Goal: Information Seeking & Learning: Learn about a topic

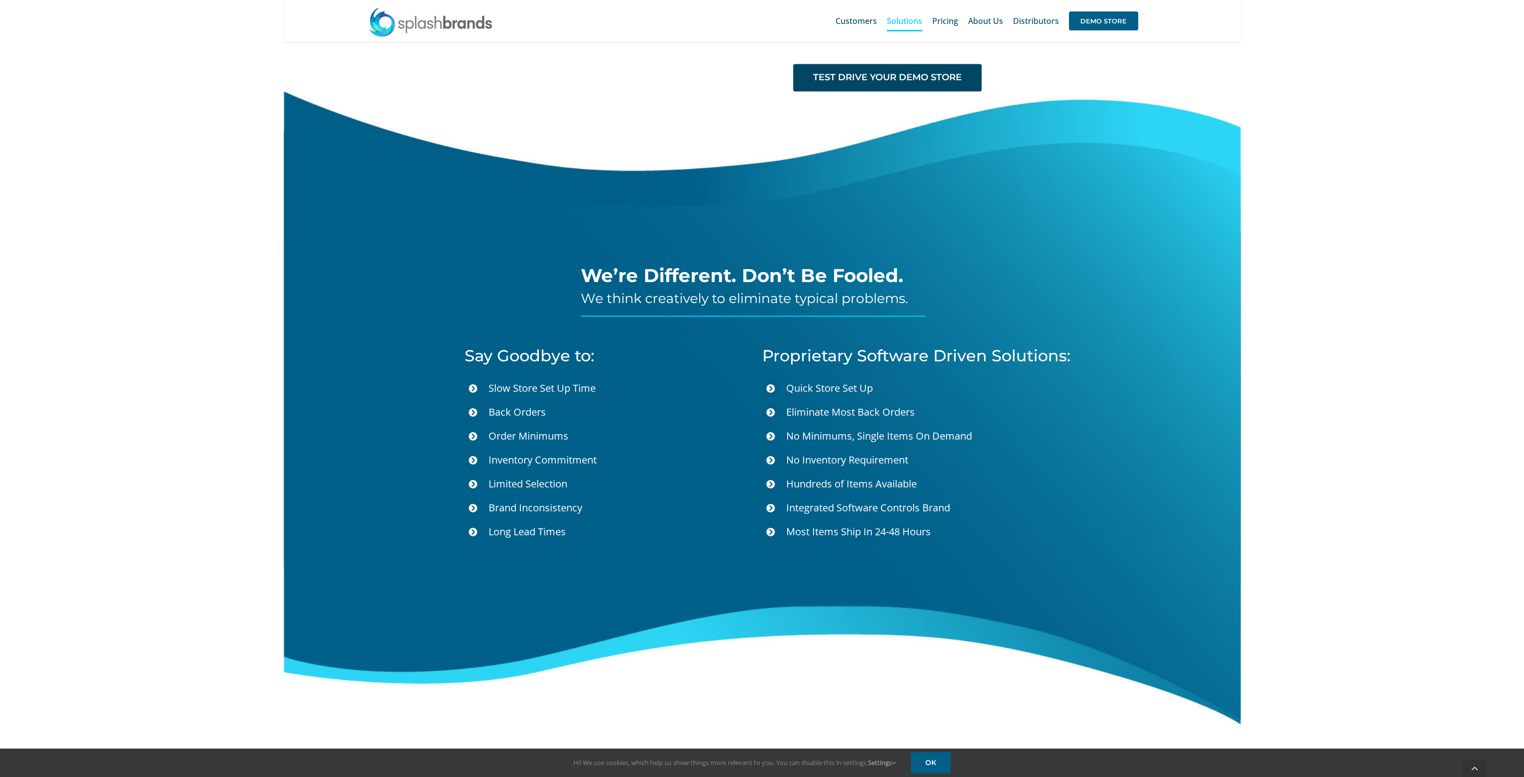
scroll to position [3318, 0]
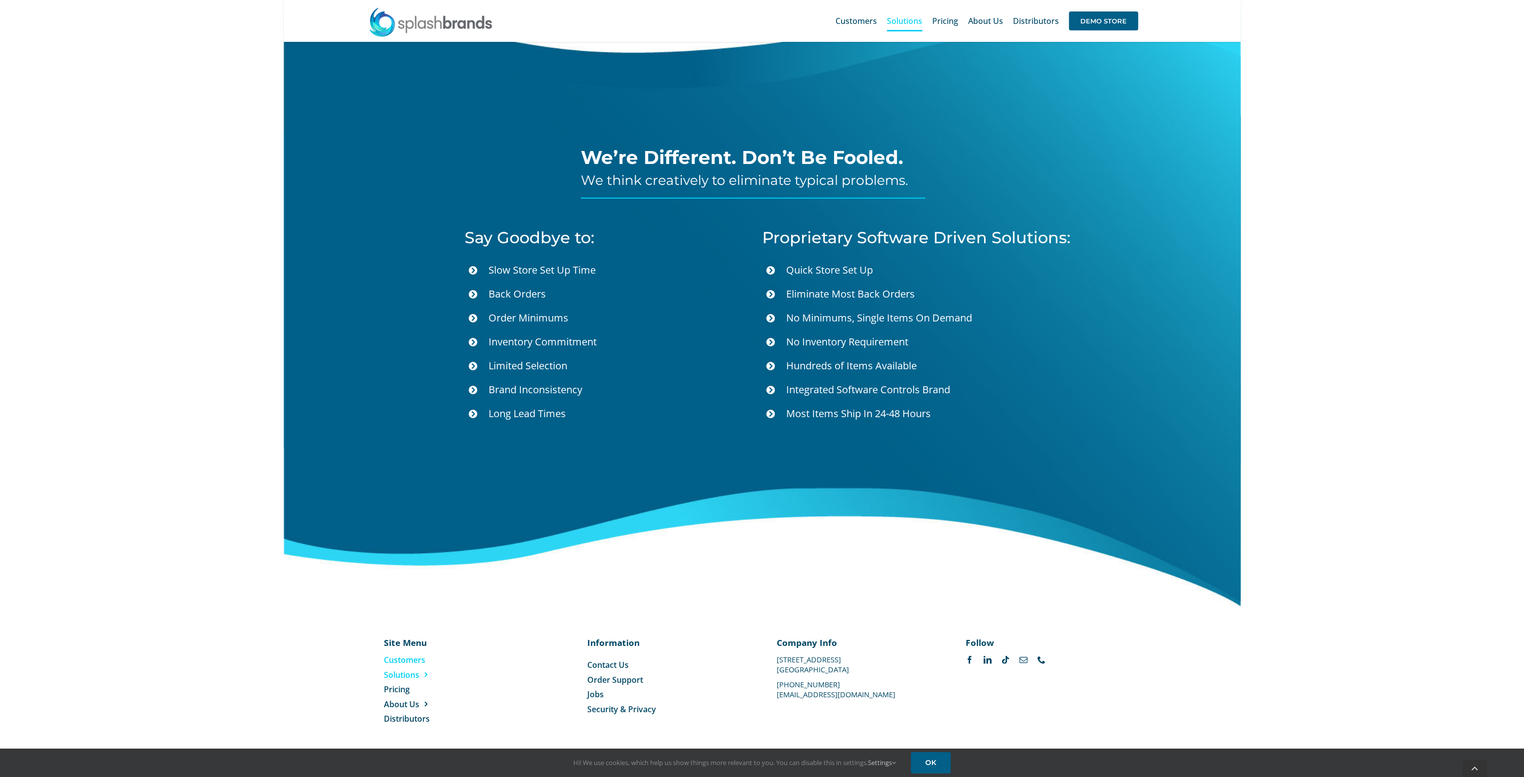
click at [399, 656] on span "Customers" at bounding box center [404, 659] width 41 height 11
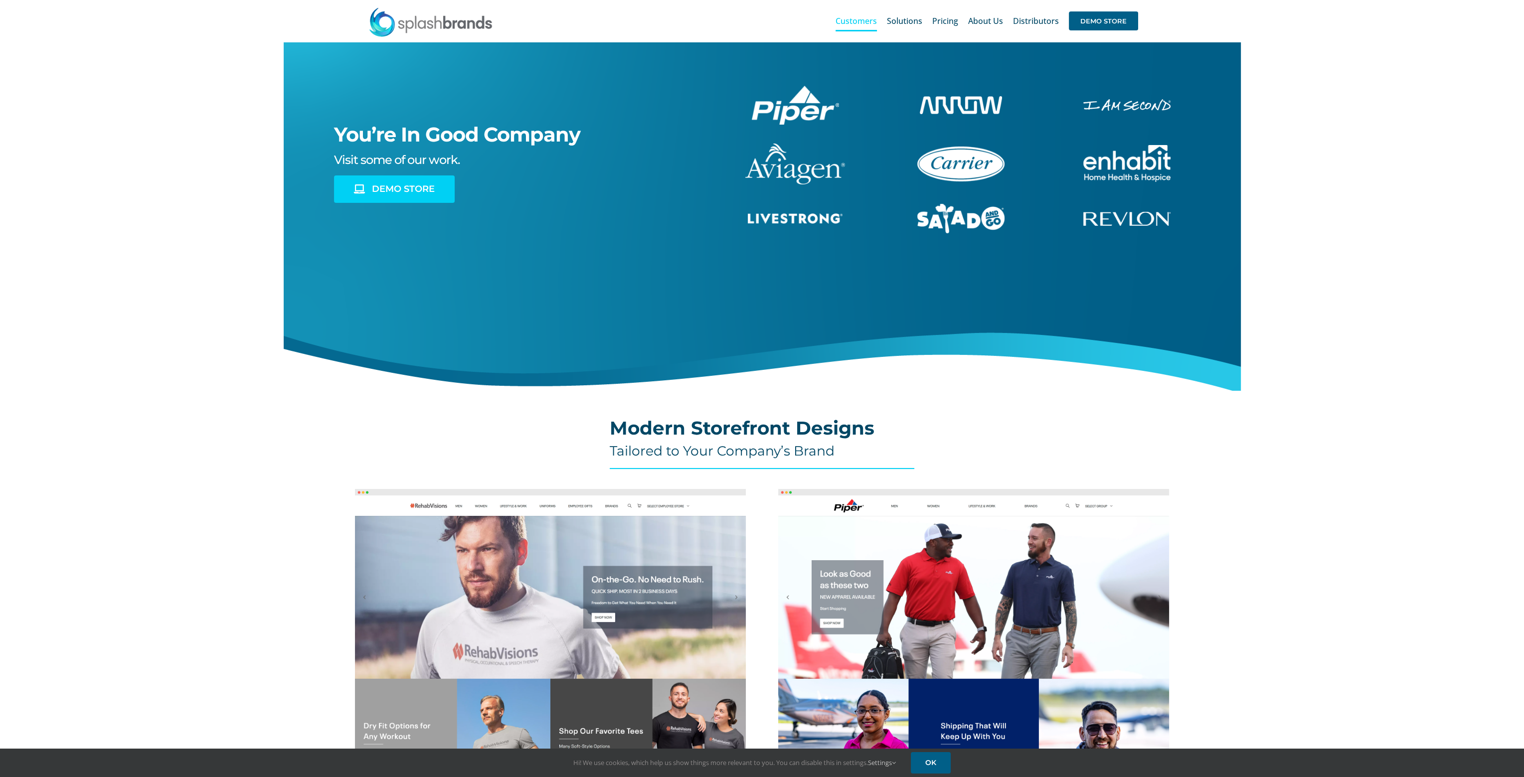
click at [401, 187] on span "DEMO STORE" at bounding box center [403, 189] width 63 height 10
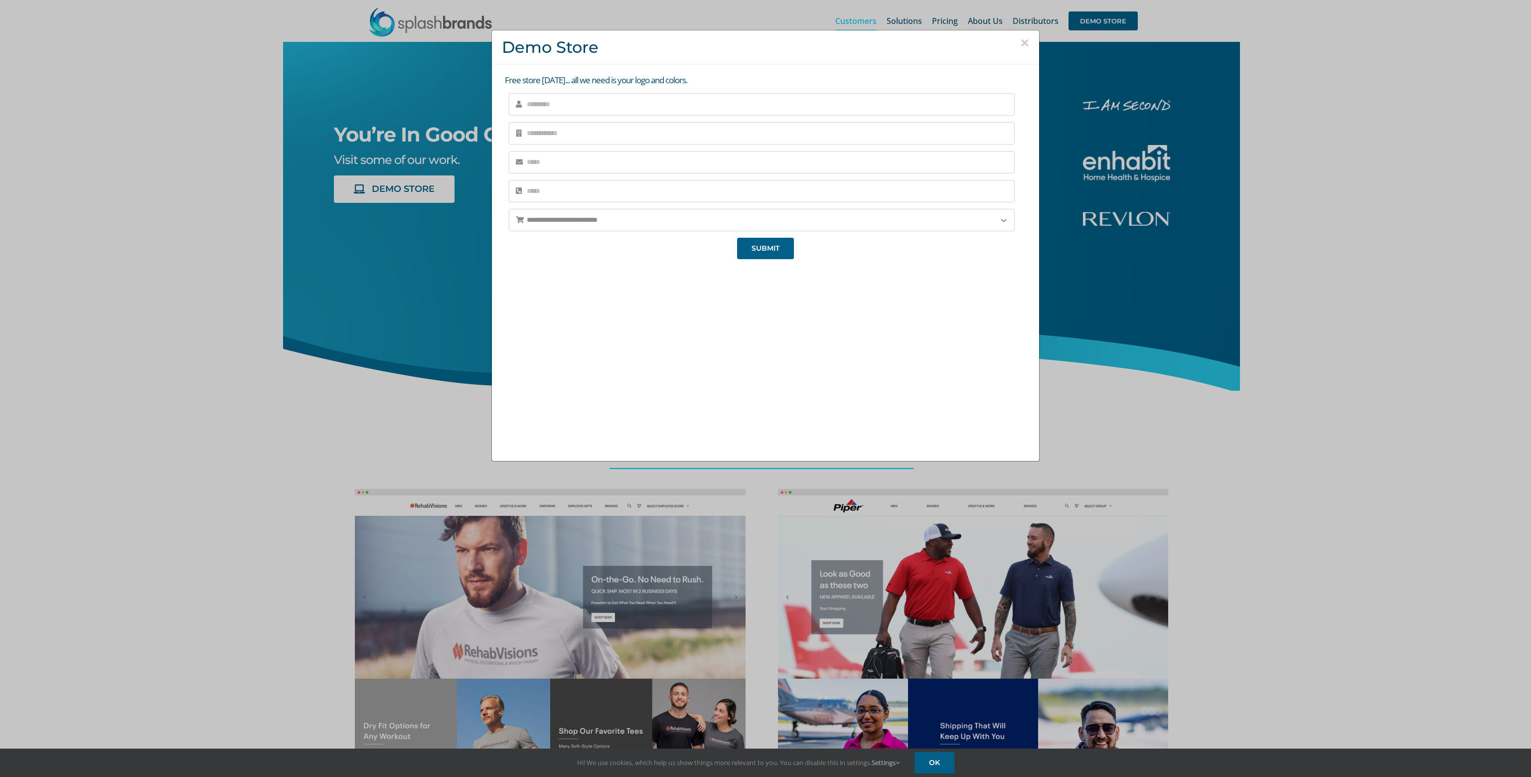
click at [157, 303] on div "**********" at bounding box center [765, 388] width 1531 height 777
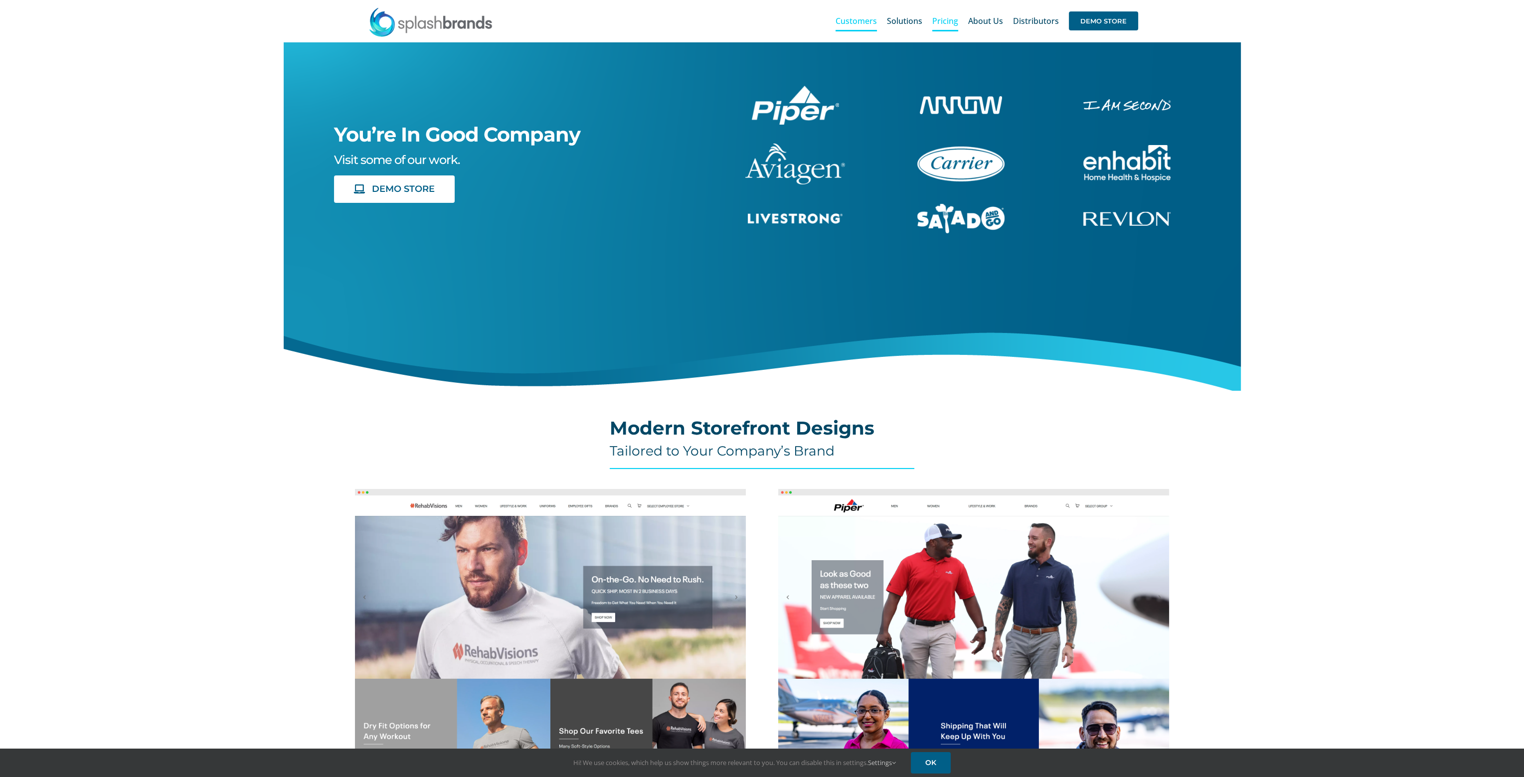
click at [938, 20] on span "Pricing" at bounding box center [945, 21] width 26 height 8
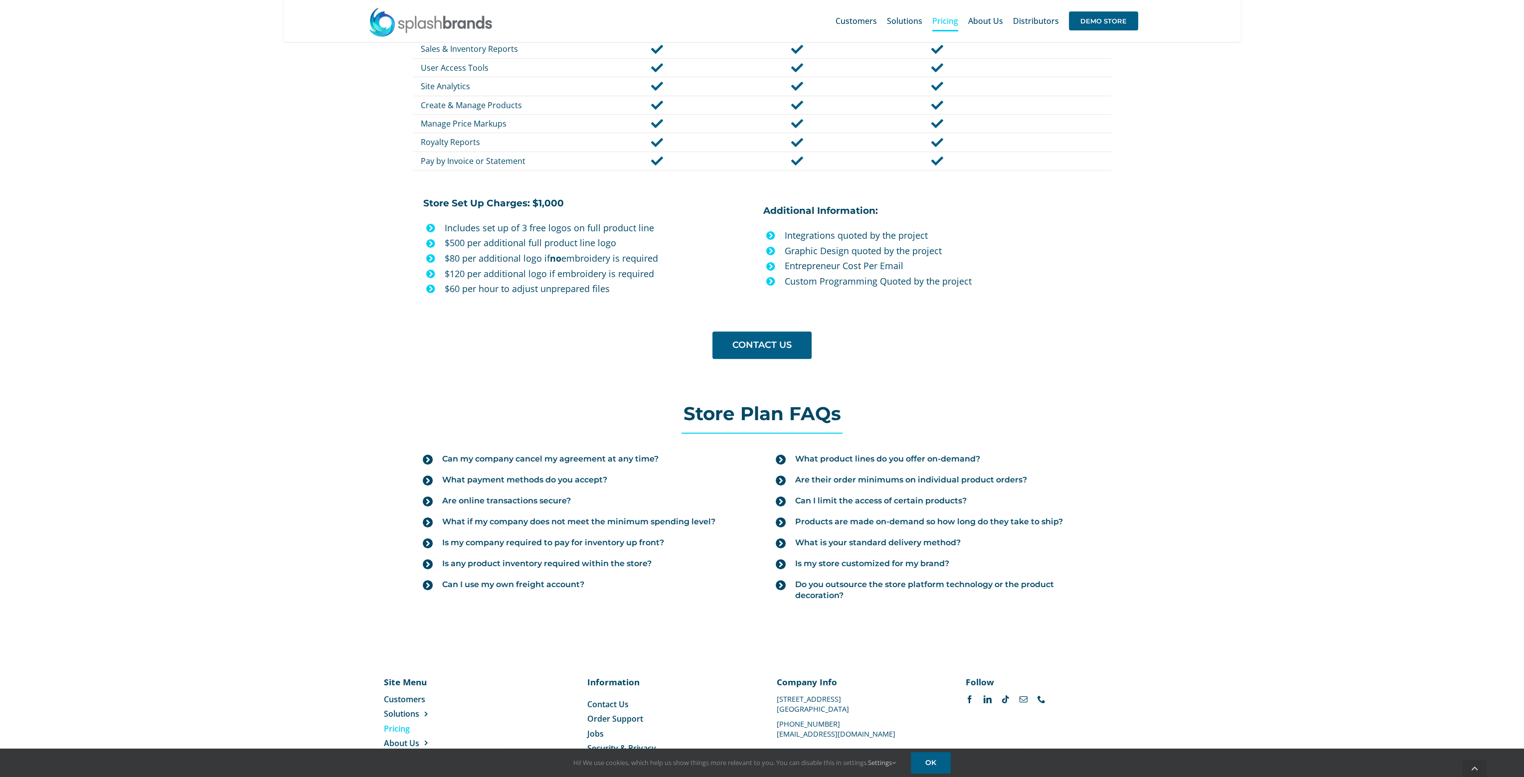
scroll to position [798, 0]
